Goal: Check status: Check status

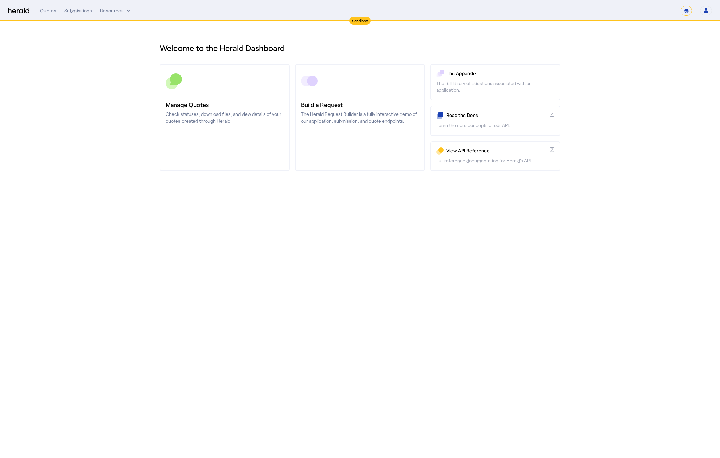
select select "*******"
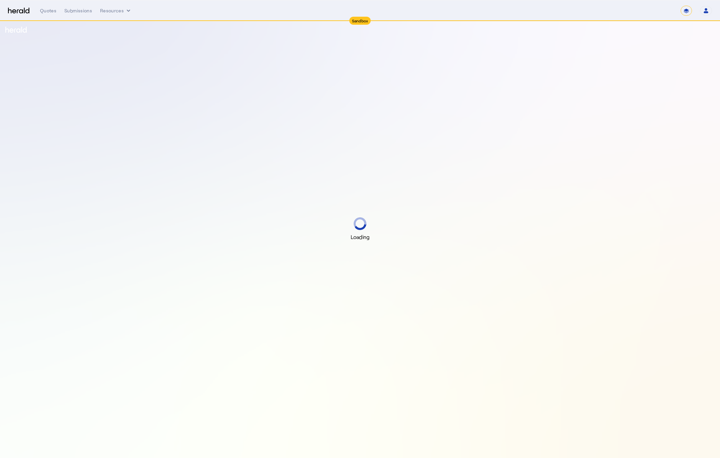
select select "*******"
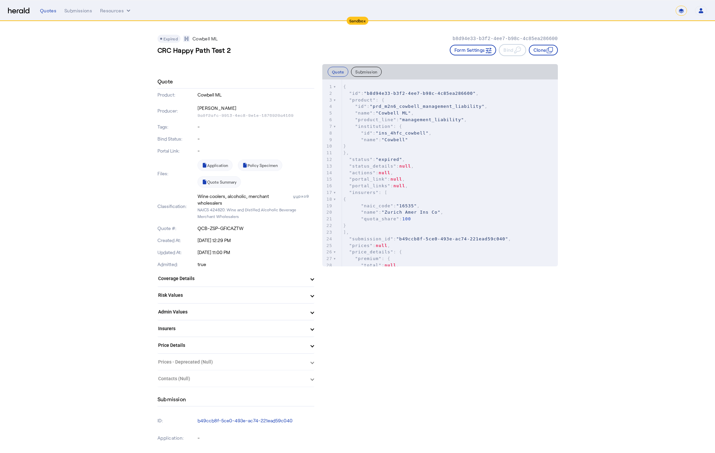
click at [209, 283] on mat-expansion-panel-header "Coverage Details" at bounding box center [235, 278] width 157 height 16
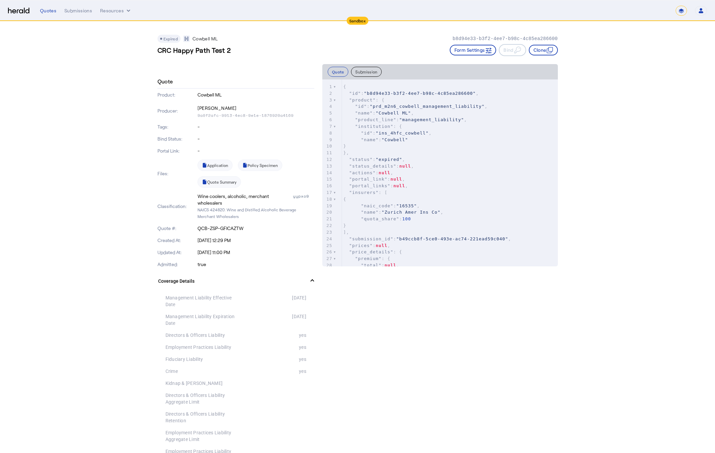
click at [209, 283] on mat-panel-title "Coverage Details" at bounding box center [231, 281] width 147 height 7
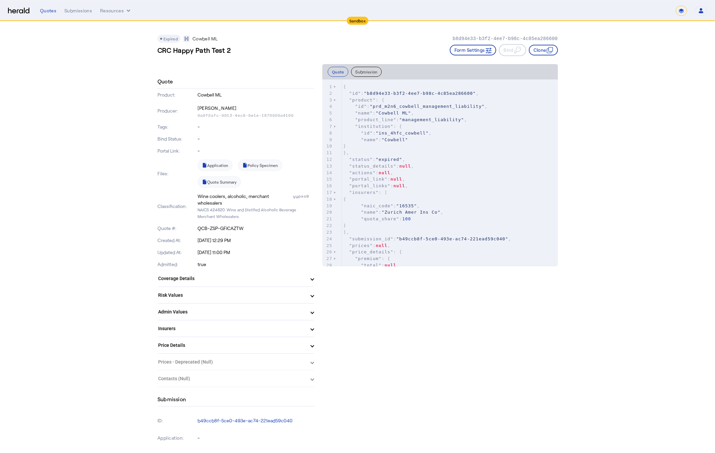
click at [206, 344] on mat-panel-title "Price Details" at bounding box center [231, 345] width 147 height 7
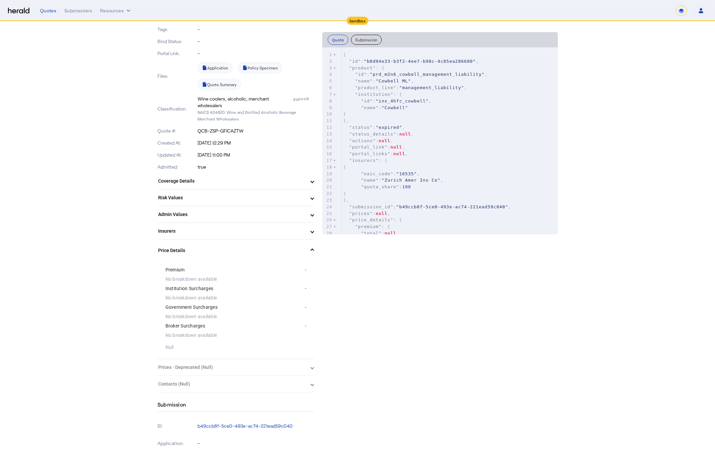
scroll to position [100, 0]
click at [213, 363] on herald-expansion-panel "Prices - Deprecated (Null) Null" at bounding box center [235, 364] width 157 height 17
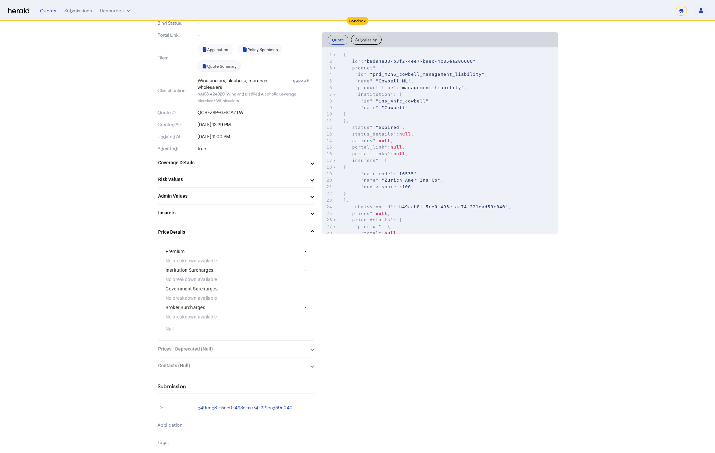
scroll to position [133, 0]
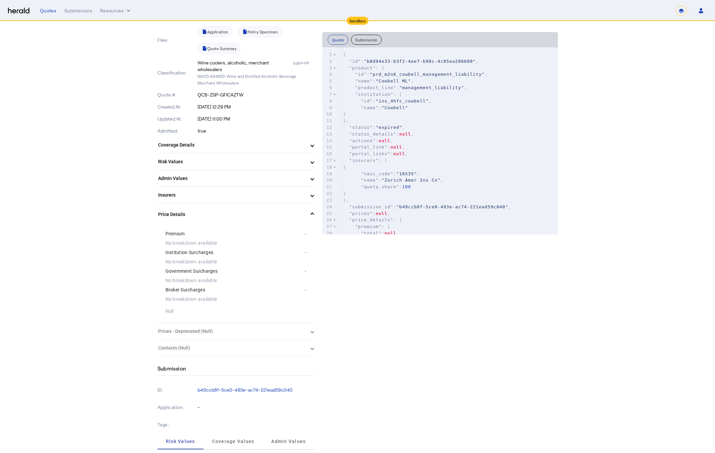
click at [314, 331] on herald-expansion-panel "Prices - Deprecated (Null) Null" at bounding box center [235, 331] width 157 height 17
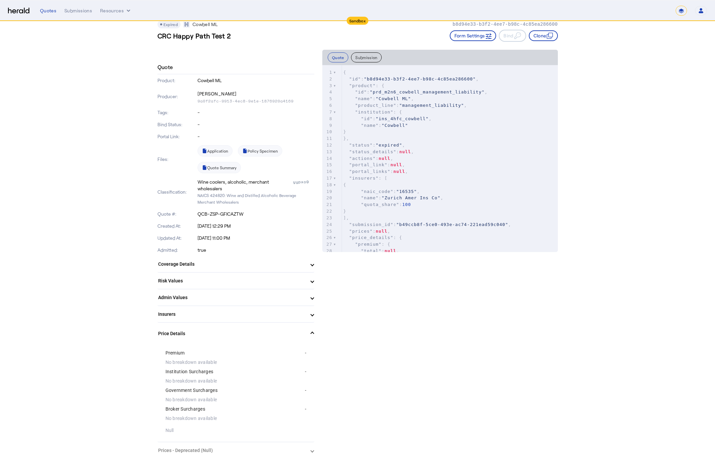
scroll to position [0, 0]
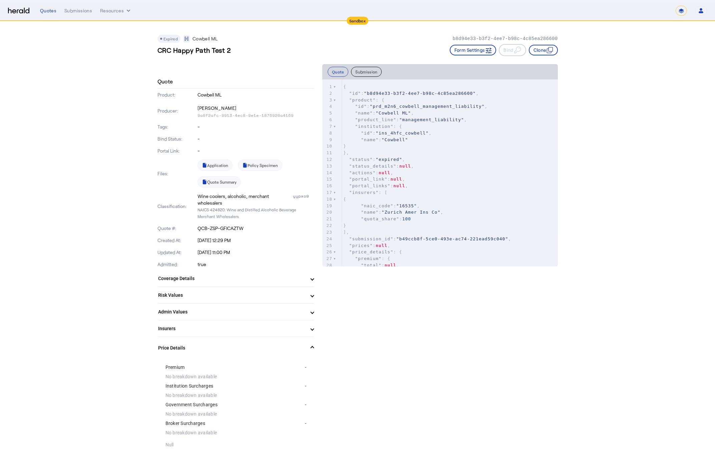
click at [565, 11] on div "Quotes Submissions Resources" at bounding box center [358, 10] width 636 height 7
